Goal: Information Seeking & Learning: Learn about a topic

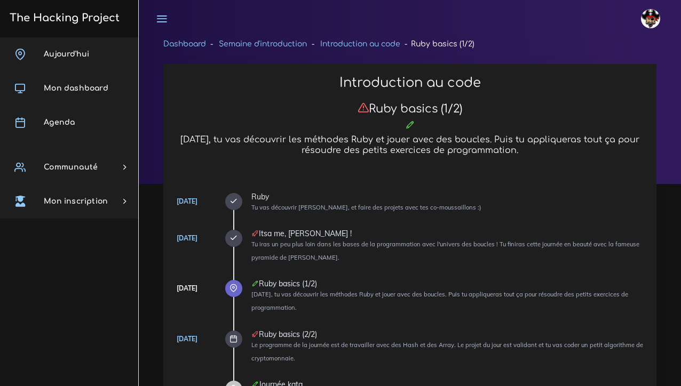
scroll to position [8153, 0]
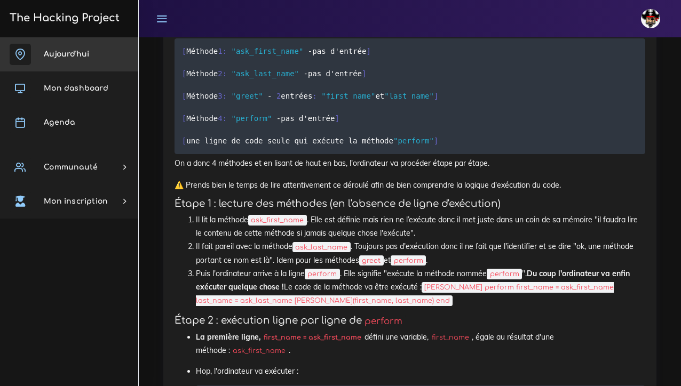
click at [94, 53] on link "Aujourd'hui" at bounding box center [69, 54] width 138 height 34
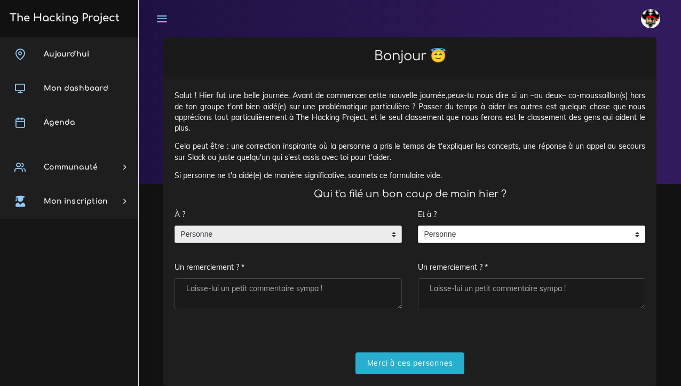
click at [229, 232] on span "Personne" at bounding box center [280, 234] width 210 height 17
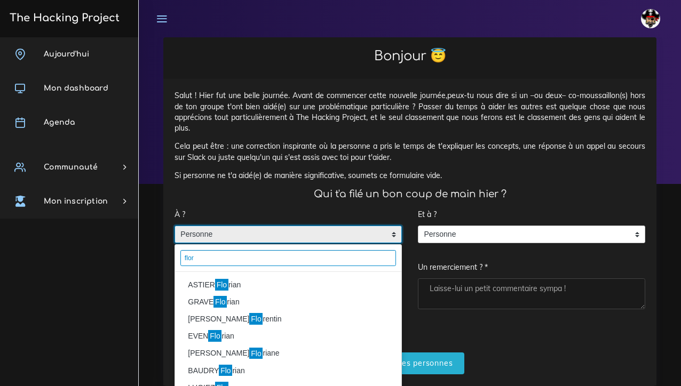
type input "flor"
click at [210, 277] on li "ASTIER Flo rian" at bounding box center [288, 284] width 226 height 17
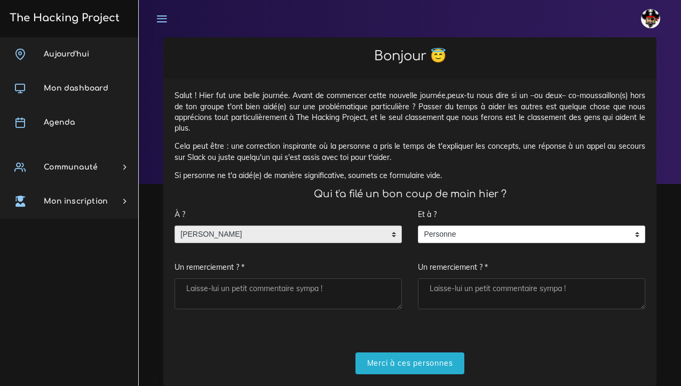
click at [212, 285] on textarea "Un remerciement ? *" at bounding box center [287, 293] width 227 height 31
type textarea "t"
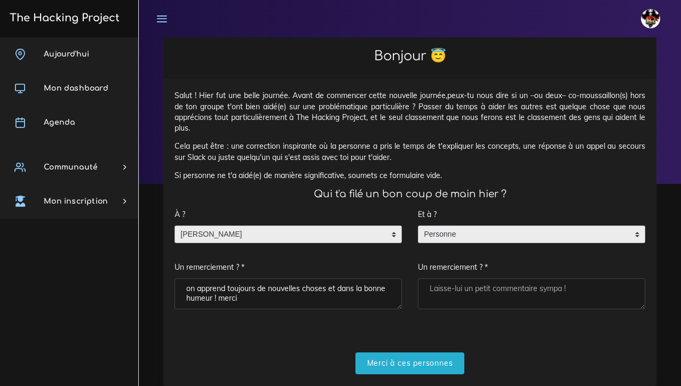
type textarea "on apprend toujours de nouvelles choses et dans la bonne humeur ! merci"
click at [466, 237] on span "Personne" at bounding box center [523, 234] width 210 height 17
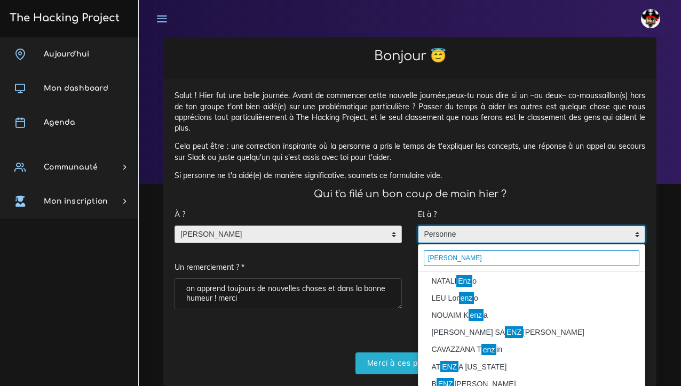
scroll to position [1, 0]
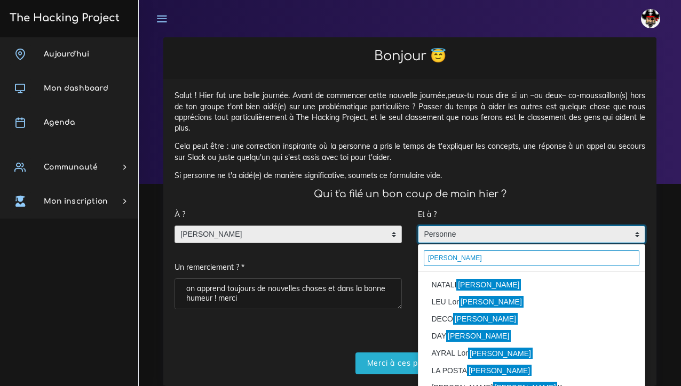
type input "enzo"
click at [471, 284] on mark "Enzo" at bounding box center [488, 285] width 65 height 12
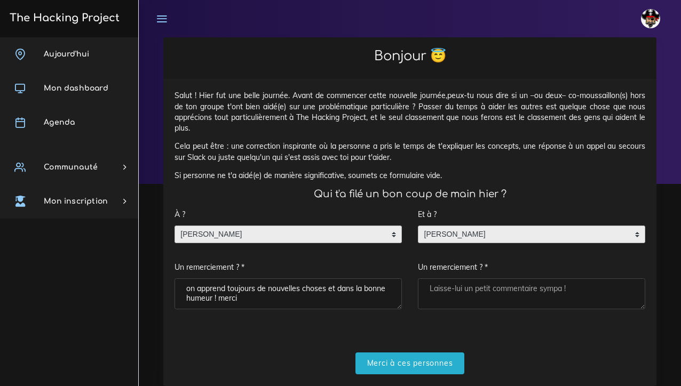
click at [468, 285] on textarea "Un remerciement ? *" at bounding box center [531, 293] width 227 height 31
type textarea "merci pour ta bienveillance et ta curiosité !"
click at [427, 359] on input "Merci à ces personnes" at bounding box center [409, 364] width 109 height 22
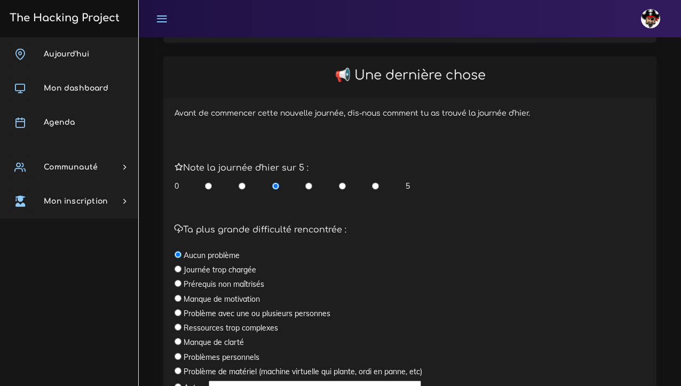
scroll to position [297, 0]
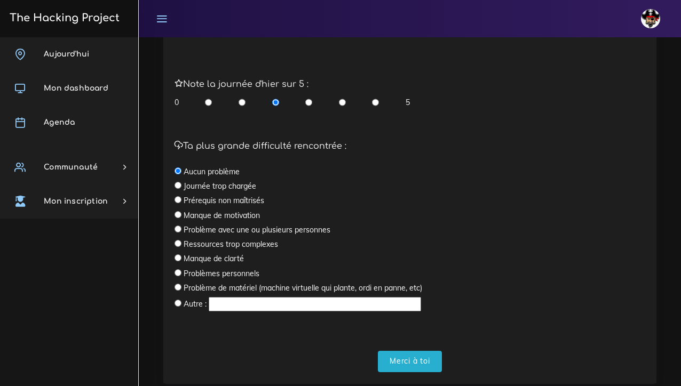
click at [179, 203] on div "Ta plus grande difficulté rencontrée : Aucun problème Journée trop chargée Prér…" at bounding box center [409, 227] width 471 height 172
click at [177, 197] on input "radio" at bounding box center [177, 199] width 7 height 7
radio input "true"
click at [307, 101] on input "radio" at bounding box center [308, 102] width 7 height 11
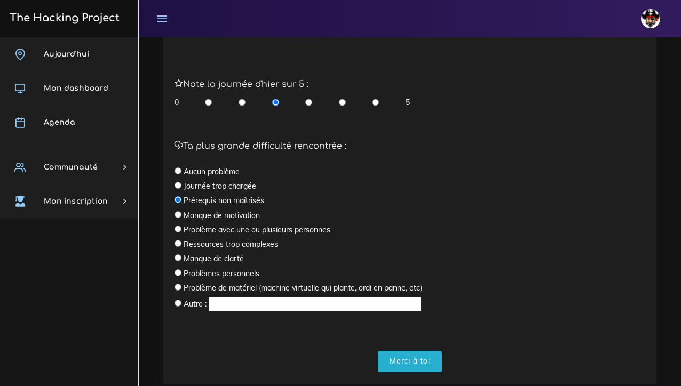
radio input "true"
click at [411, 358] on input "Merci à toi" at bounding box center [410, 362] width 64 height 22
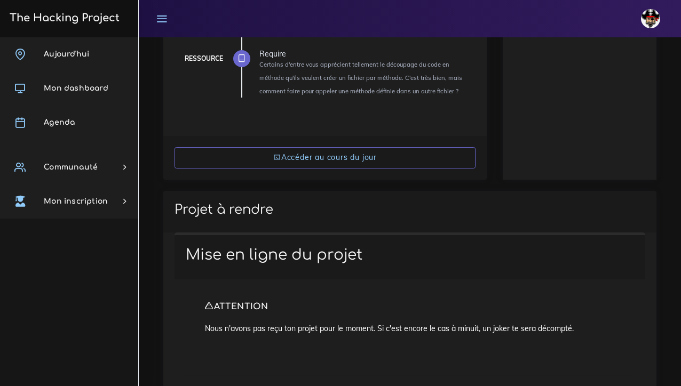
scroll to position [254, 0]
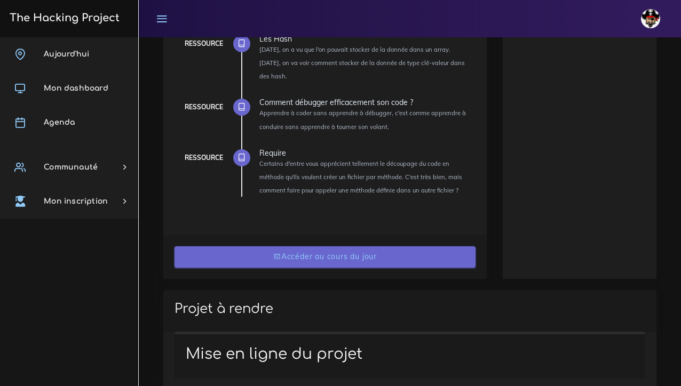
click at [388, 265] on link "Accéder au cours du jour" at bounding box center [324, 257] width 301 height 22
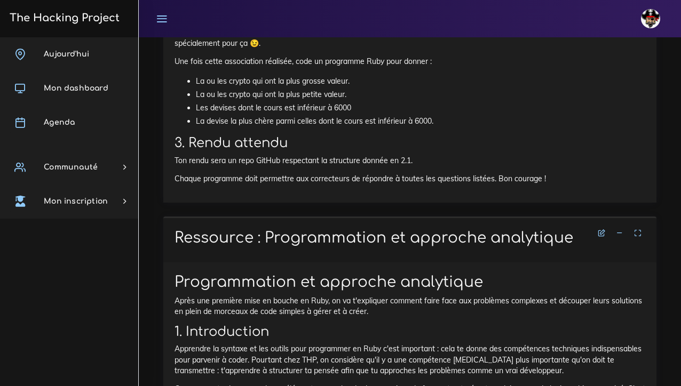
scroll to position [1264, 0]
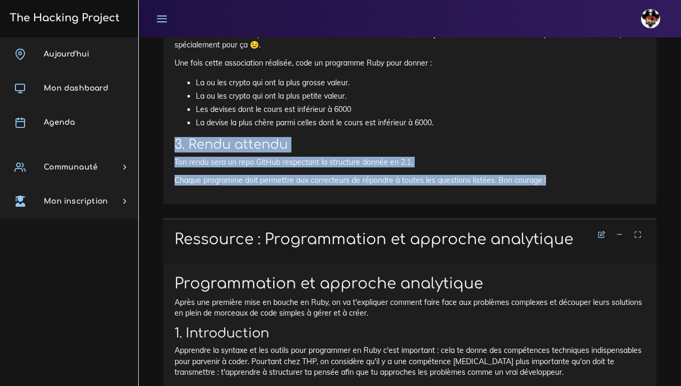
drag, startPoint x: 543, startPoint y: 172, endPoint x: 262, endPoint y: 125, distance: 284.4
click at [547, 175] on p "Chaque programme doit permettre aux correcteurs de répondre à toutes les questi…" at bounding box center [409, 180] width 471 height 11
drag, startPoint x: 547, startPoint y: 172, endPoint x: 355, endPoint y: 124, distance: 198.5
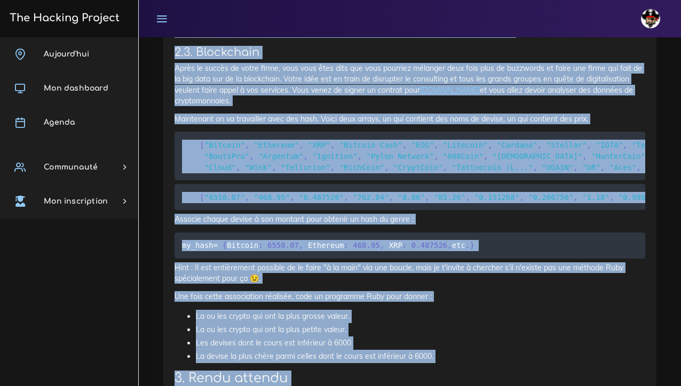
scroll to position [1068, 0]
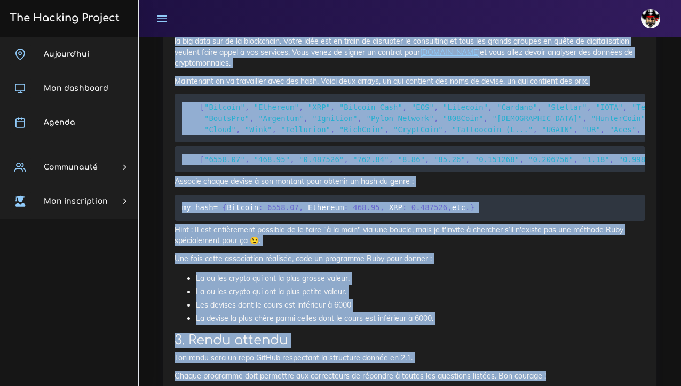
copy div "Data scientist Tu vas effectuer le projet du jour : manipuler de la donnée 1. I…"
drag, startPoint x: 174, startPoint y: 148, endPoint x: 558, endPoint y: 376, distance: 446.4
click at [242, 203] on code "my_hash = { Bitcoin : 6558.07 , Ethereum : 468.95 , XRP : 0.487526 , etc . }" at bounding box center [330, 208] width 296 height 12
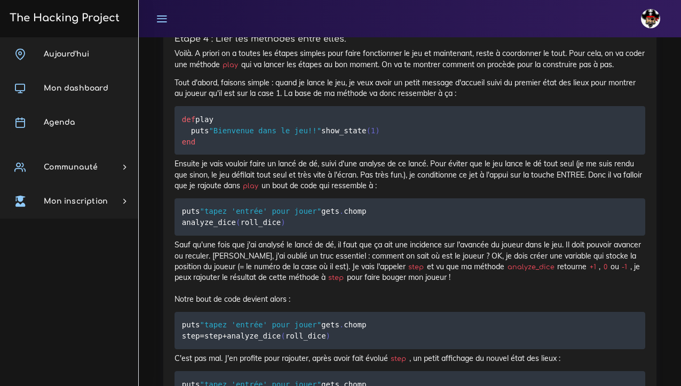
scroll to position [4045, 0]
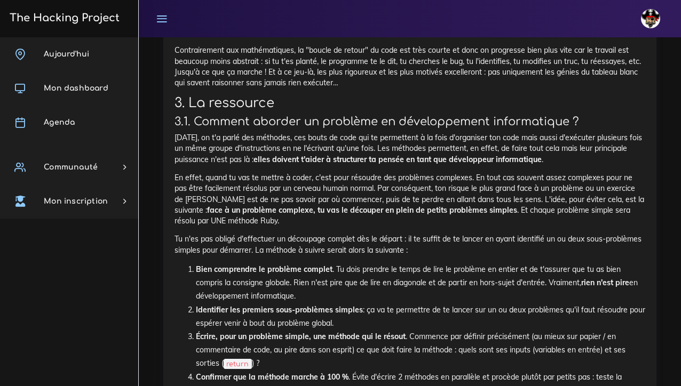
scroll to position [1702, 0]
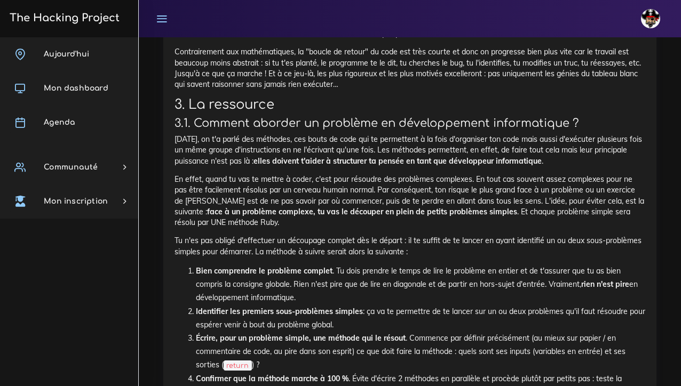
click at [318, 174] on p "En effet, quand tu vas te mettre à coder, c'est pour résoudre des problèmes com…" at bounding box center [409, 201] width 471 height 54
click at [618, 134] on p "Hier, on t'a parlé des méthodes, ces bouts de code qui te permettent à la fois …" at bounding box center [409, 150] width 471 height 33
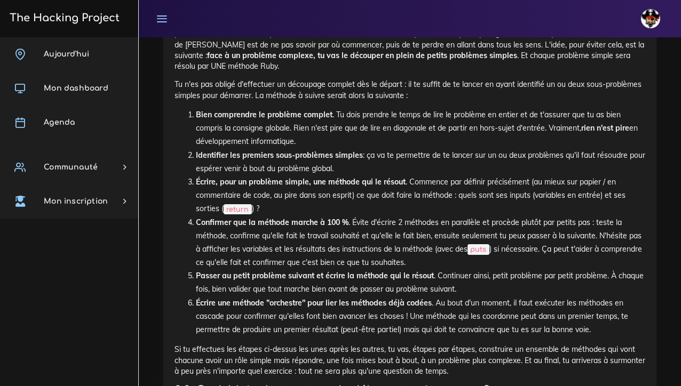
scroll to position [1859, 0]
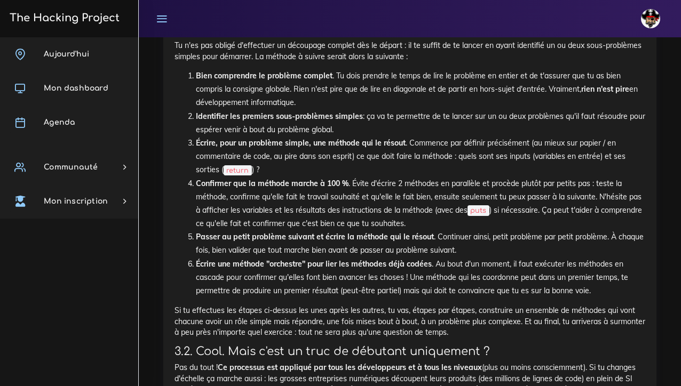
scroll to position [1901, 0]
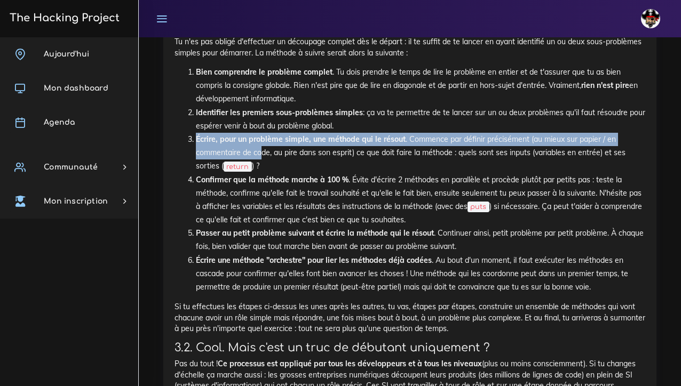
drag, startPoint x: 196, startPoint y: 112, endPoint x: 262, endPoint y: 121, distance: 66.2
click at [262, 133] on li "Écrire, pour un problème simple, une méthode qui le résout . Commence par défin…" at bounding box center [420, 153] width 449 height 41
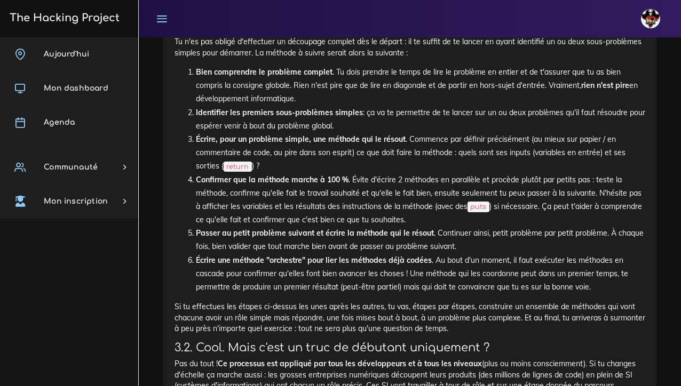
click at [360, 133] on li "Écrire, pour un problème simple, une méthode qui le résout . Commence par défin…" at bounding box center [420, 153] width 449 height 41
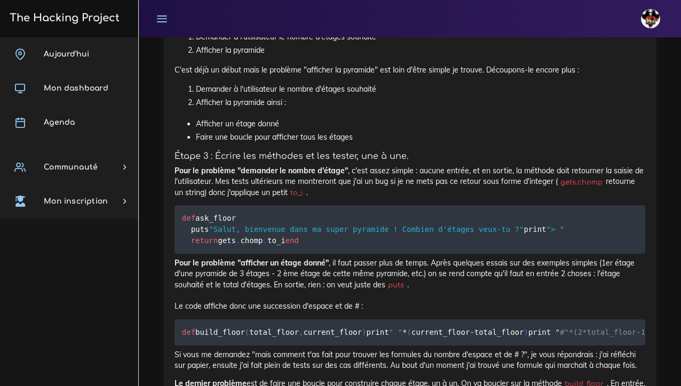
scroll to position [2640, 0]
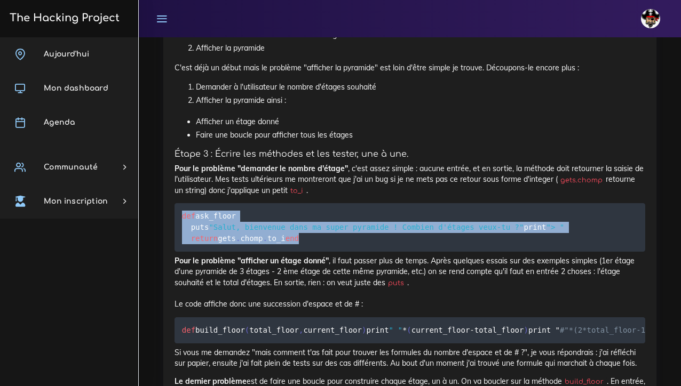
drag, startPoint x: 213, startPoint y: 228, endPoint x: 182, endPoint y: 174, distance: 61.9
click at [182, 203] on pre "def ask_floor puts "Salut, bienvenue dans ma super pyramide ! Combien d'étages …" at bounding box center [409, 227] width 471 height 49
copy code "def ask_floor puts "Salut, bienvenue dans ma super pyramide ! Combien d'étages …"
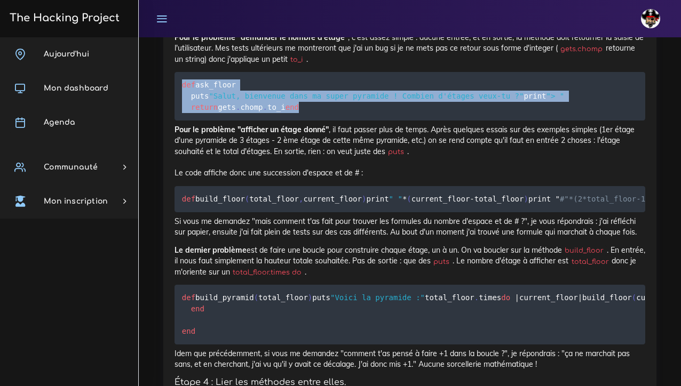
scroll to position [2774, 0]
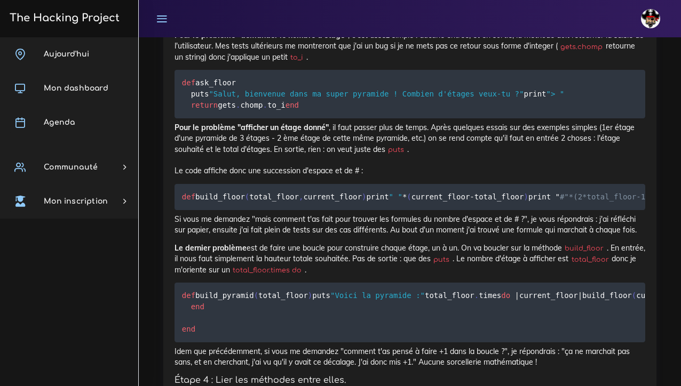
click at [249, 210] on pre "def build_floor ( total_floor , current_floor ) print " " * ( current_floor - t…" at bounding box center [409, 197] width 471 height 26
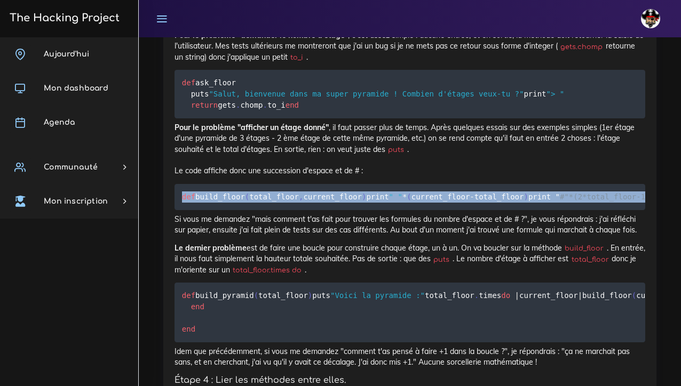
drag, startPoint x: 208, startPoint y: 229, endPoint x: 182, endPoint y: 183, distance: 53.0
click at [182, 184] on pre "def build_floor ( total_floor , current_floor ) print " " * ( current_floor - t…" at bounding box center [409, 197] width 471 height 26
copy code "def build_floor ( total_floor , current_floor ) print " " * ( current_floor - t…"
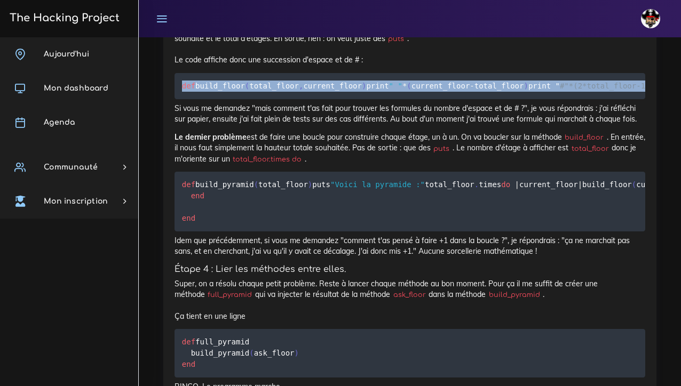
scroll to position [2886, 0]
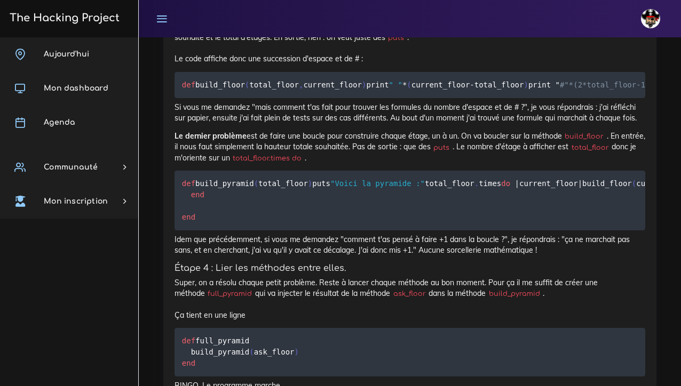
click at [183, 188] on span "def" at bounding box center [188, 183] width 13 height 9
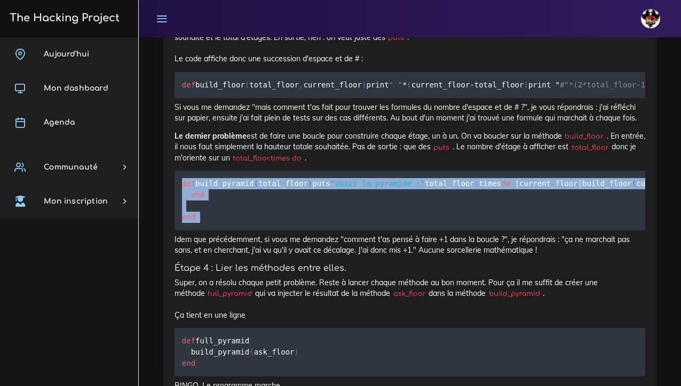
drag, startPoint x: 183, startPoint y: 217, endPoint x: 224, endPoint y: 292, distance: 85.2
click at [224, 230] on pre "def build_pyramid ( total_floor ) puts "Voici la pyramide :" total_floor . time…" at bounding box center [409, 201] width 471 height 60
copy div "def build_pyramid ( total_floor ) puts "Voici la pyramide :" total_floor . time…"
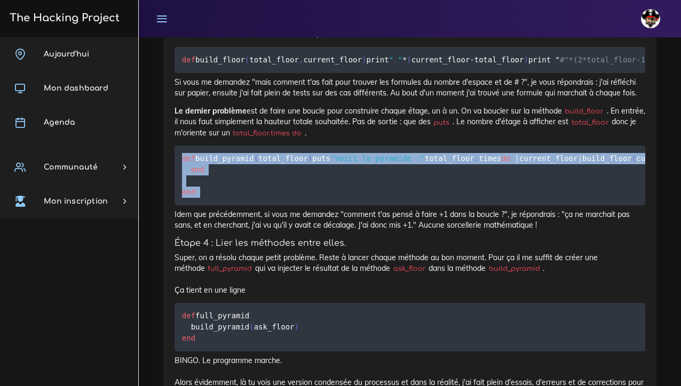
scroll to position [2919, 0]
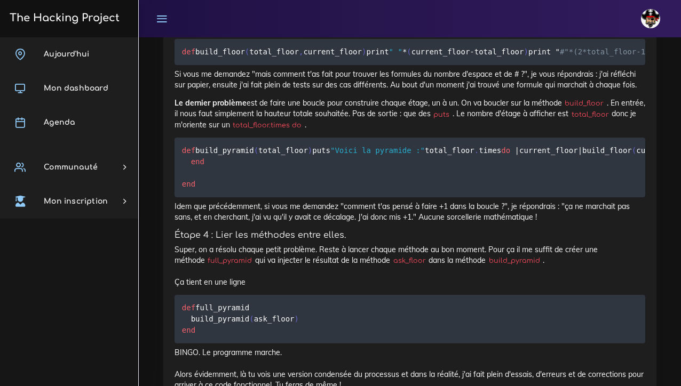
click at [342, 130] on p "Le dernier problème est de faire une boucle pour construire chaque étage, un à …" at bounding box center [409, 114] width 471 height 33
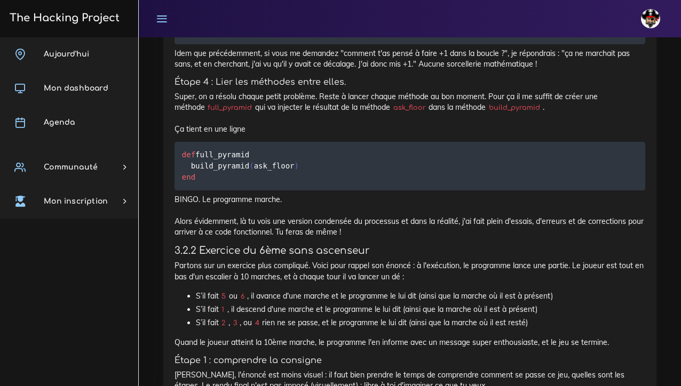
scroll to position [3071, 0]
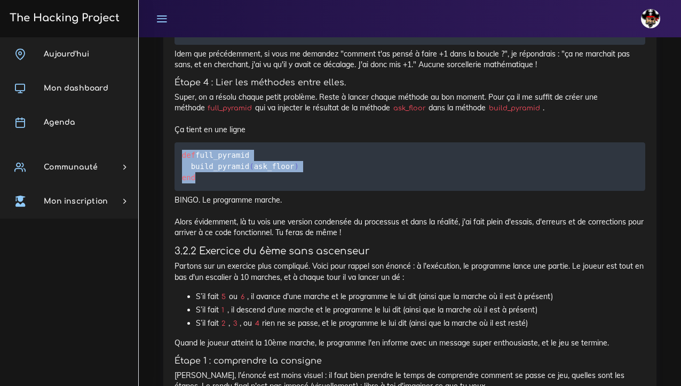
drag, startPoint x: 201, startPoint y: 256, endPoint x: 176, endPoint y: 228, distance: 37.4
click at [176, 191] on pre "def full_pyramid build_pyramid ( ask_floor ) end" at bounding box center [409, 166] width 471 height 49
copy code "def full_pyramid build_pyramid ( ask_floor ) end"
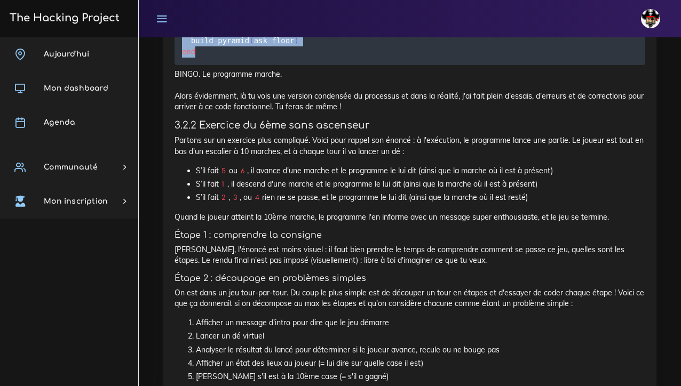
scroll to position [3198, 0]
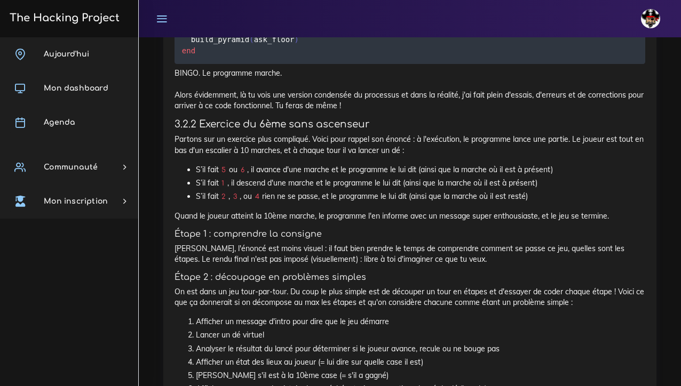
click at [359, 111] on p "BINGO. Le programme marche. Alors évidemment, là tu vois une version condensée …" at bounding box center [409, 89] width 471 height 43
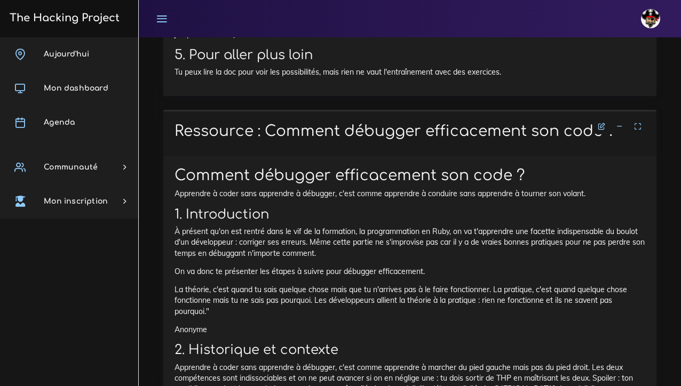
scroll to position [5315, 0]
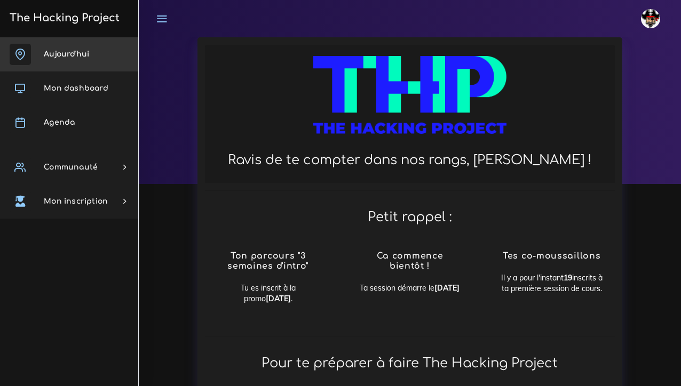
click at [71, 58] on span "Aujourd'hui" at bounding box center [66, 54] width 45 height 8
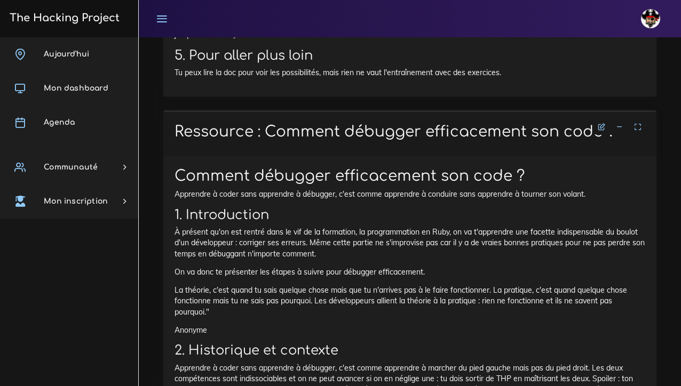
scroll to position [5317, 0]
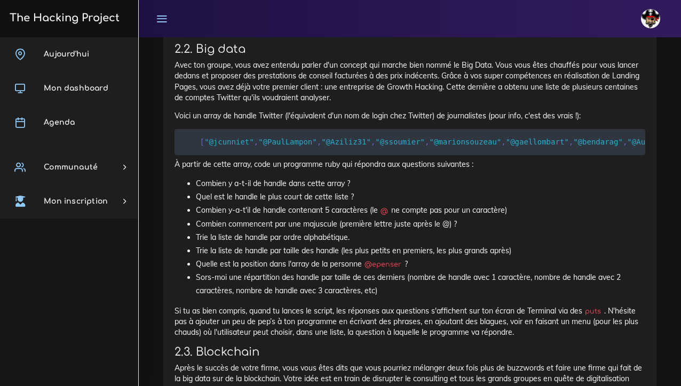
scroll to position [730, 0]
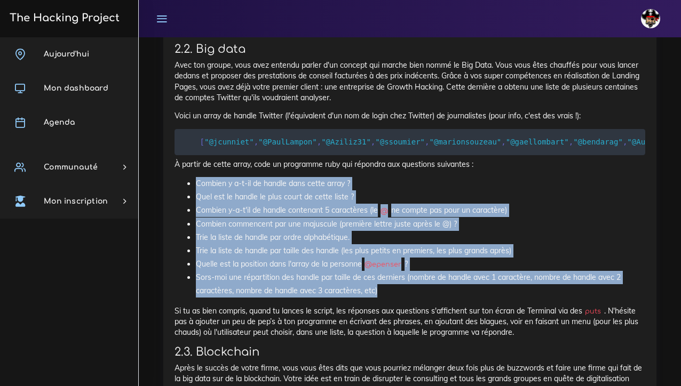
drag, startPoint x: 189, startPoint y: 178, endPoint x: 384, endPoint y: 285, distance: 222.0
click at [384, 285] on ul "Combien y a-t-il de handle dans cette array ? Quel est le handle le plus court …" at bounding box center [409, 237] width 471 height 121
copy ul "Combien y a-t-il de handle dans cette array ? Quel est le handle le plus court …"
